Goal: Find contact information: Find contact information

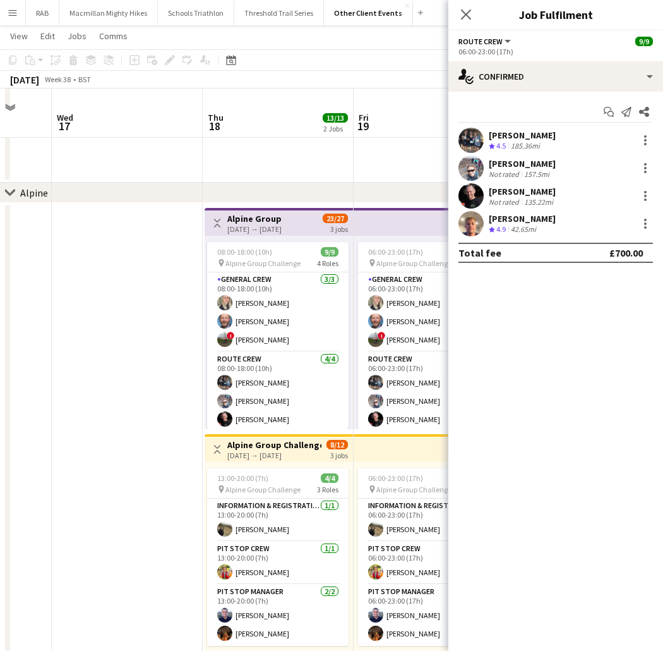
scroll to position [421, 0]
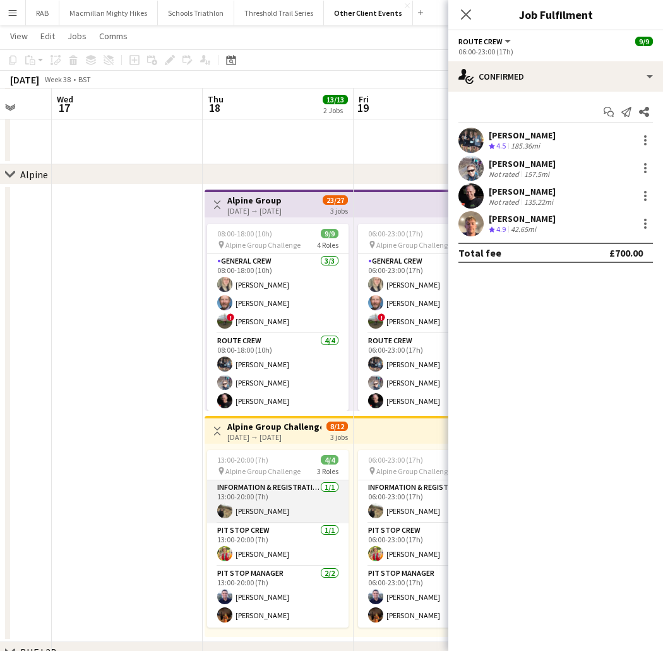
click at [253, 512] on app-card-role "Information & registration crew [DATE] 13:00-20:00 (7h) [PERSON_NAME]" at bounding box center [277, 501] width 141 height 43
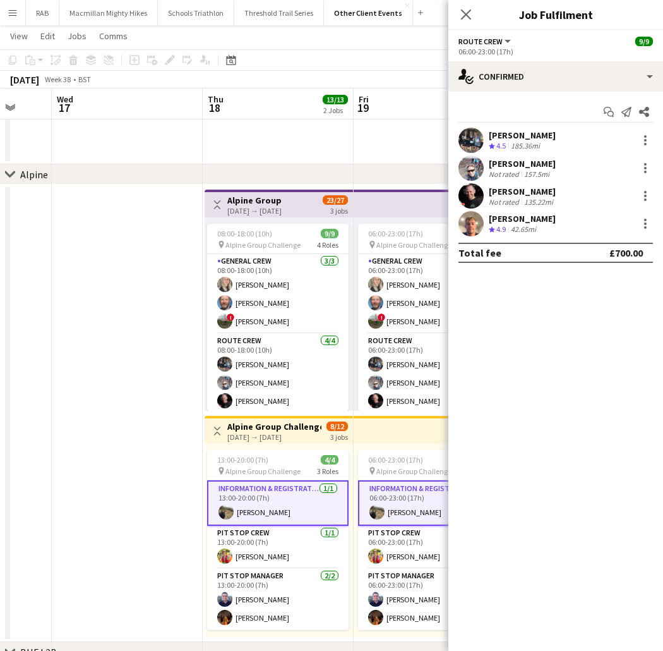
click at [261, 502] on app-card-role "Information & registration crew [DATE] 13:00-20:00 (7h) [PERSON_NAME]" at bounding box center [277, 502] width 141 height 45
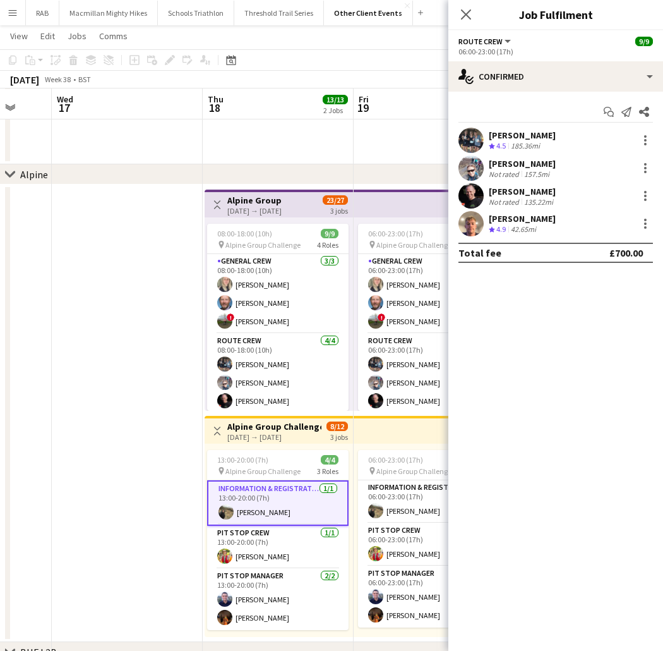
click at [471, 24] on div "Close pop-in" at bounding box center [465, 14] width 35 height 29
click at [467, 16] on icon at bounding box center [466, 14] width 12 height 12
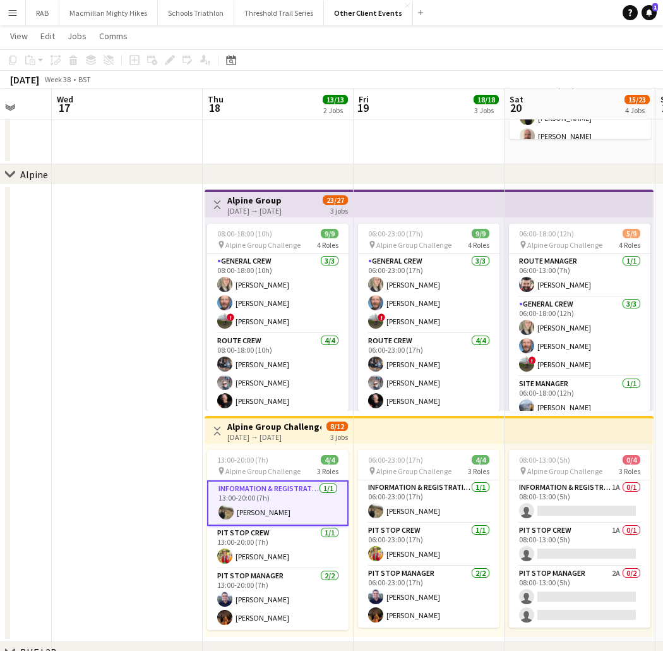
click at [450, 167] on div "chevron-right Alpine" at bounding box center [331, 174] width 663 height 20
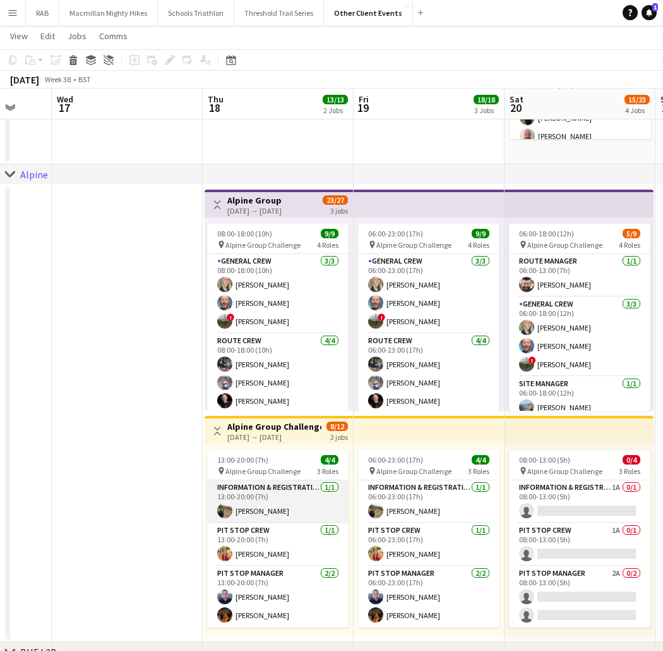
click at [272, 507] on app-card-role "Information & registration crew [DATE] 13:00-20:00 (7h) [PERSON_NAME]" at bounding box center [277, 501] width 141 height 43
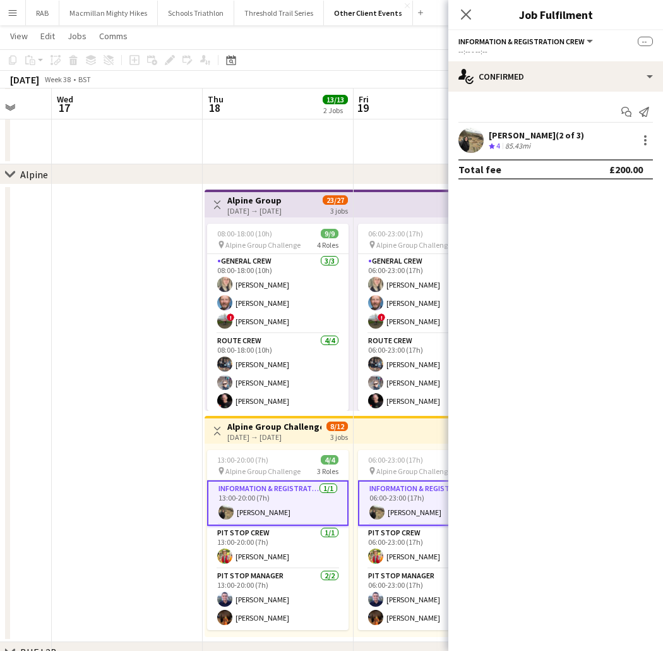
click at [477, 133] on app-user-avatar at bounding box center [471, 140] width 25 height 25
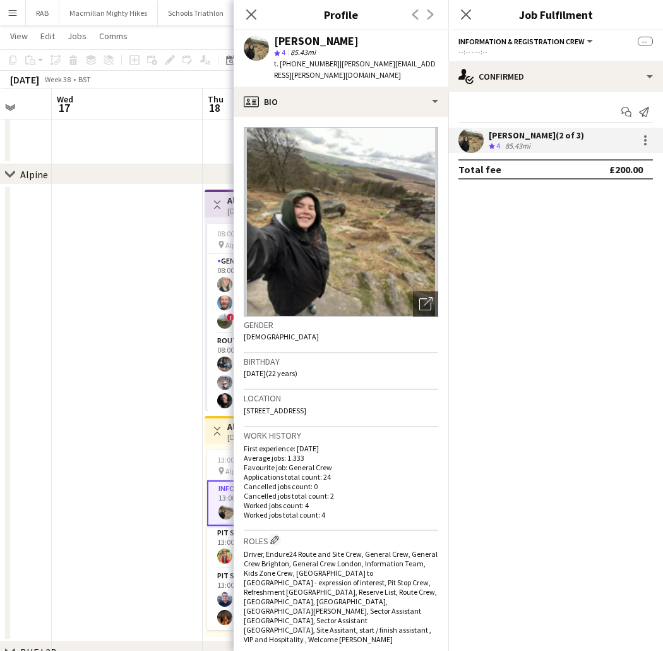
click at [306, 406] on span "[STREET_ADDRESS]" at bounding box center [275, 410] width 63 height 9
drag, startPoint x: 321, startPoint y: 396, endPoint x: 350, endPoint y: 399, distance: 29.2
click at [306, 406] on span "[STREET_ADDRESS]" at bounding box center [275, 410] width 63 height 9
copy span "OX15 0TY"
